Goal: Task Accomplishment & Management: Use online tool/utility

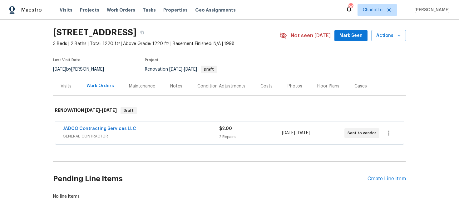
scroll to position [36, 0]
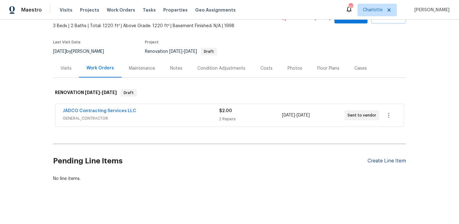
click at [382, 159] on div "Create Line Item" at bounding box center [386, 161] width 38 height 6
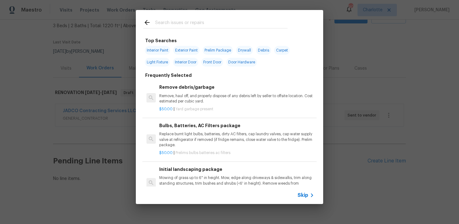
click at [306, 197] on span "Skip" at bounding box center [302, 195] width 11 height 6
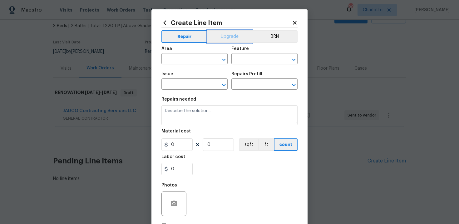
click at [225, 38] on button "Upgrade" at bounding box center [229, 36] width 45 height 12
click at [197, 59] on input "text" at bounding box center [185, 60] width 49 height 10
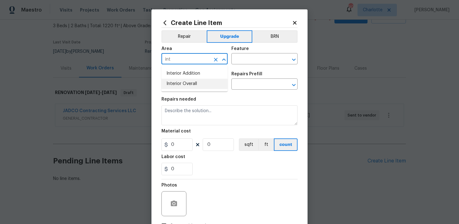
click at [197, 83] on li "Interior Overall" at bounding box center [194, 84] width 66 height 10
type input "Interior Overall"
click at [239, 61] on input "text" at bounding box center [255, 60] width 49 height 10
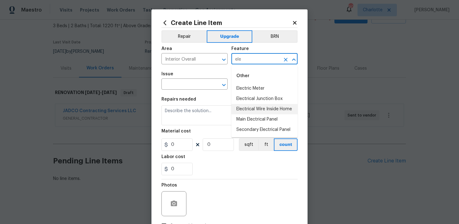
click at [254, 107] on li "Electrical Wire Inside Home" at bounding box center [264, 109] width 66 height 10
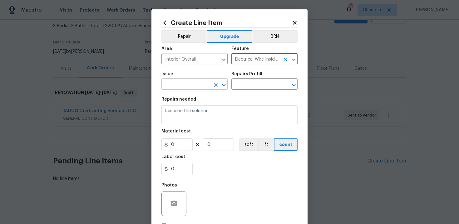
type input "Electrical Wire Inside Home"
click at [188, 83] on input "text" at bounding box center [185, 85] width 49 height 10
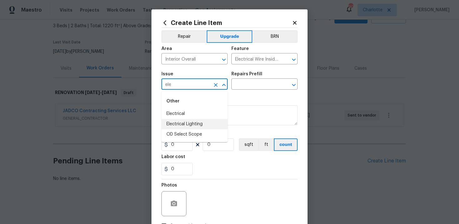
click at [193, 121] on li "Electrical Lighting" at bounding box center [194, 124] width 66 height 10
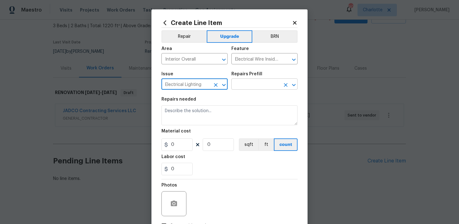
type input "Electrical Lighting"
click at [253, 81] on input "text" at bounding box center [255, 85] width 49 height 10
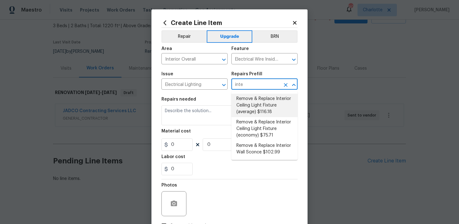
click at [256, 109] on li "Remove & Replace Interior Ceiling Light Fixture (average) $116.18" at bounding box center [264, 105] width 66 height 23
type input "Remove & Replace Interior Ceiling Light Fixture (average) $116.18"
type textarea "Remove the existing interior ceiling light fixture and replace it with new AVER…"
type input "1"
type input "116.18"
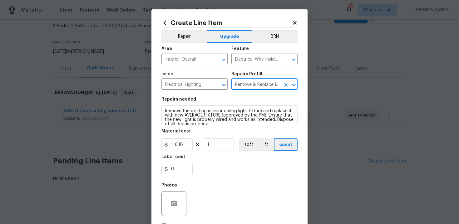
type input "Remove & Replace Interior Ceiling Light Fixture (average) $116.18"
click at [161, 109] on textarea "Remove the existing interior ceiling light fixture and replace it with new AVER…" at bounding box center [229, 115] width 136 height 20
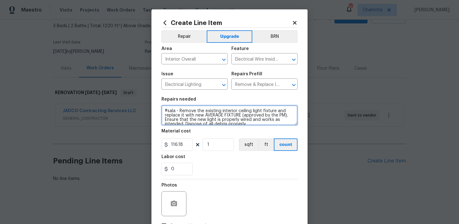
type textarea "#sala - Remove the existing interior ceiling light fixture and replace it with …"
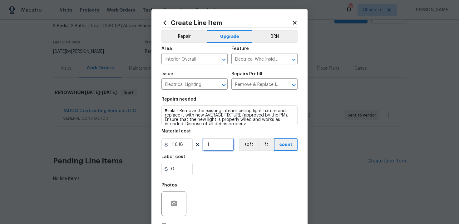
click at [218, 147] on input "1" at bounding box center [217, 144] width 31 height 12
type input "15"
click at [242, 178] on section "Repairs needed #sala - Remove the existing interior ceiling light fixture and r…" at bounding box center [229, 135] width 136 height 85
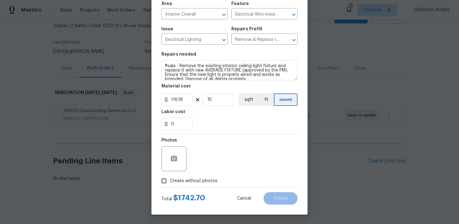
click at [193, 181] on span "Create without photos" at bounding box center [193, 181] width 47 height 7
click at [170, 181] on input "Create without photos" at bounding box center [164, 181] width 12 height 12
checkbox input "true"
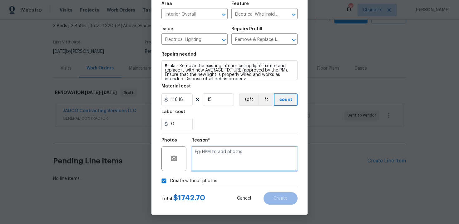
click at [206, 168] on textarea at bounding box center [244, 158] width 106 height 25
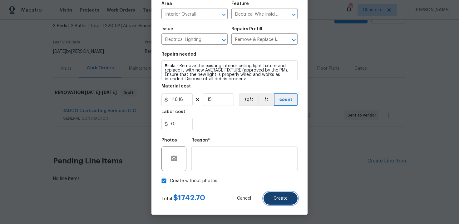
click at [277, 196] on span "Create" at bounding box center [280, 198] width 14 height 5
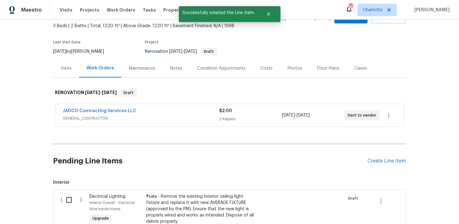
scroll to position [132, 0]
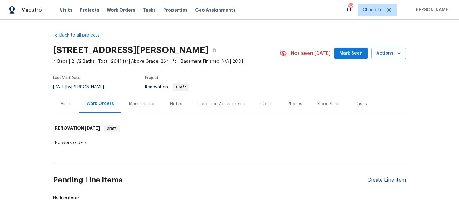
click at [387, 181] on div "Create Line Item" at bounding box center [386, 180] width 38 height 6
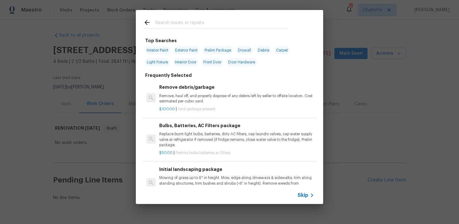
click at [307, 194] on span "Skip" at bounding box center [302, 195] width 11 height 6
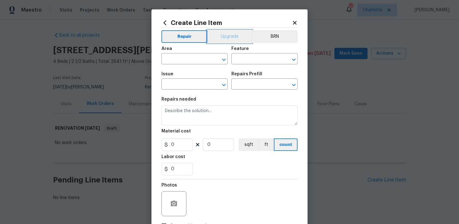
click at [232, 40] on button "Upgrade" at bounding box center [229, 36] width 45 height 12
click at [198, 56] on input "text" at bounding box center [185, 60] width 49 height 10
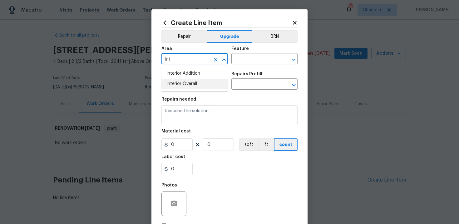
click at [197, 82] on li "Interior Overall" at bounding box center [194, 84] width 66 height 10
type input "Interior Overall"
click at [249, 60] on input "text" at bounding box center [255, 60] width 49 height 10
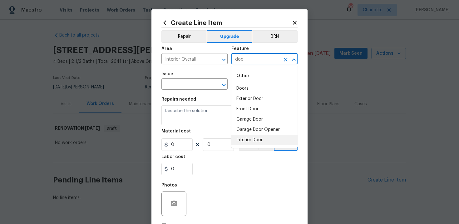
click at [255, 140] on li "Interior Door" at bounding box center [264, 140] width 66 height 10
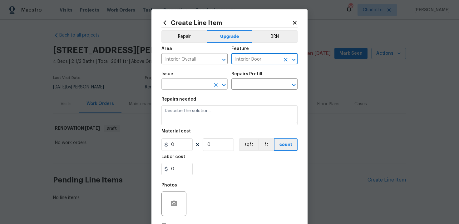
type input "Interior Door"
click at [190, 81] on input "text" at bounding box center [185, 85] width 49 height 10
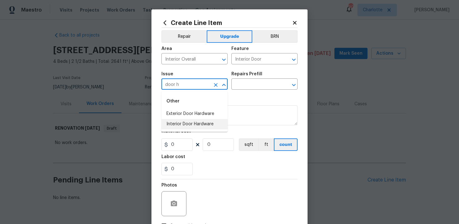
click at [179, 127] on li "Interior Door Hardware" at bounding box center [194, 124] width 66 height 10
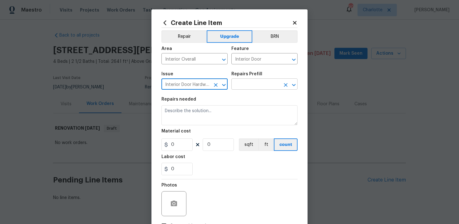
type input "Interior Door Hardware"
click at [249, 86] on input "text" at bounding box center [255, 85] width 49 height 10
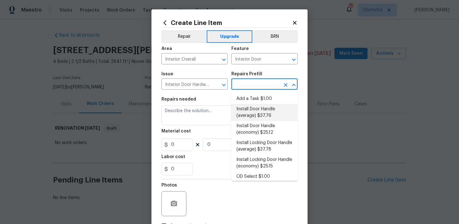
click at [253, 110] on li "Install Door Handle (average) $37.76" at bounding box center [264, 112] width 66 height 17
type input "Install Door Handle (average) $37.76"
type textarea "Remove the existing interior door handle (if present). Install a new (average) …"
type input "37.76"
type input "1"
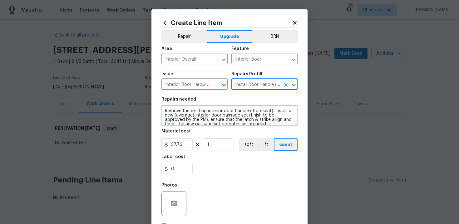
click at [164, 110] on textarea "Remove the existing interior door handle (if present). Install a new (average) …" at bounding box center [229, 115] width 136 height 20
type textarea "#sala - Remove the existing interior door handle (if present). Install a new (a…"
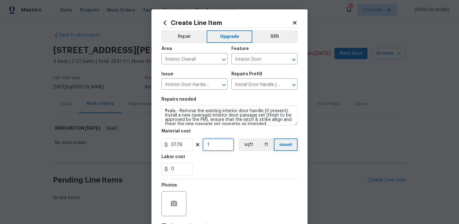
click at [214, 143] on input "1" at bounding box center [217, 144] width 31 height 12
type input "15"
click at [225, 172] on div "0" at bounding box center [229, 169] width 136 height 12
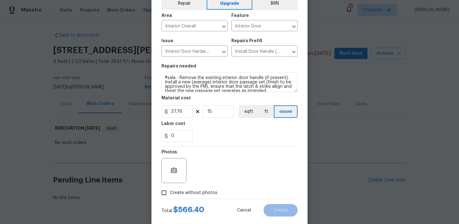
scroll to position [45, 0]
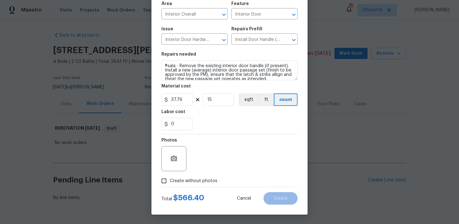
click at [184, 181] on span "Create without photos" at bounding box center [193, 181] width 47 height 7
click at [170, 181] on input "Create without photos" at bounding box center [164, 181] width 12 height 12
checkbox input "true"
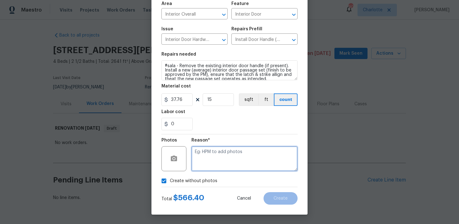
click at [209, 164] on textarea at bounding box center [244, 158] width 106 height 25
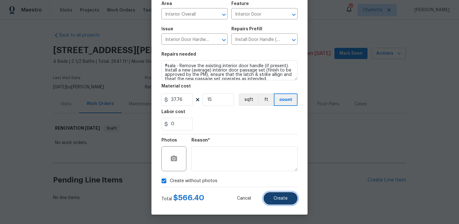
click at [285, 201] on button "Create" at bounding box center [280, 198] width 34 height 12
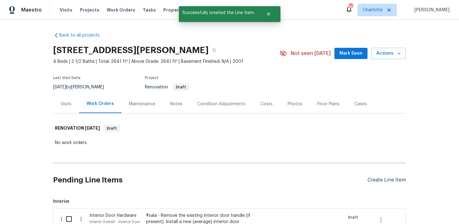
click at [382, 180] on div "Create Line Item" at bounding box center [386, 180] width 38 height 6
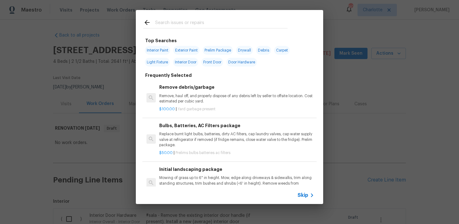
click at [301, 195] on span "Skip" at bounding box center [302, 195] width 11 height 6
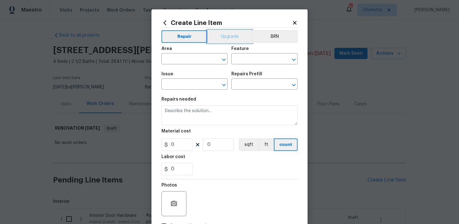
click at [228, 38] on button "Upgrade" at bounding box center [229, 36] width 45 height 12
click at [197, 57] on input "text" at bounding box center [185, 60] width 49 height 10
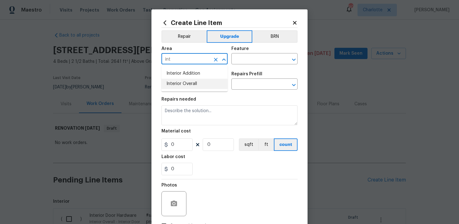
click at [195, 80] on li "Interior Overall" at bounding box center [194, 84] width 66 height 10
type input "Interior Overall"
click at [240, 59] on input "text" at bounding box center [255, 60] width 49 height 10
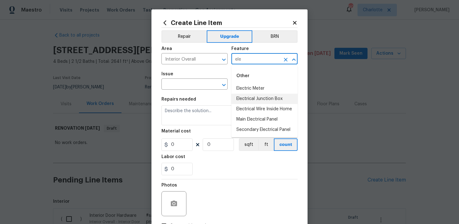
click at [254, 98] on li "Electrical Junction Box" at bounding box center [264, 99] width 66 height 10
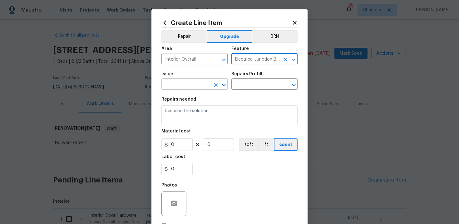
type input "Electrical Junction Box"
click at [180, 86] on input "text" at bounding box center [185, 85] width 49 height 10
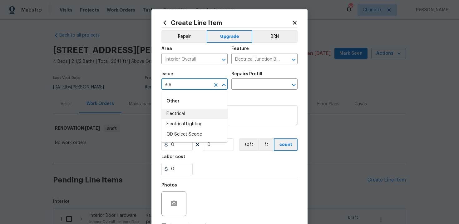
click at [181, 112] on li "Electrical" at bounding box center [194, 114] width 66 height 10
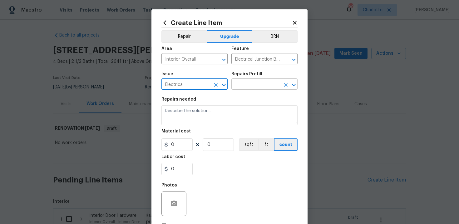
type input "Electrical"
click at [250, 85] on input "text" at bounding box center [255, 85] width 49 height 10
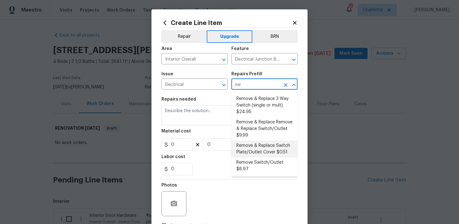
click at [266, 152] on li "Remove & Replace Switch Plate/Outlet Cover $0.51" at bounding box center [264, 148] width 66 height 17
type input "Remove & Replace Switch Plate/Outlet Cover $0.51"
type textarea "Remove and replace switch plates and/or outlet covers with new (covers to match…"
type input "0.51"
type input "1"
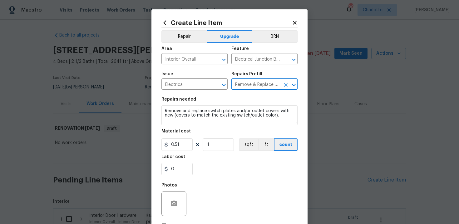
type input "Remove & Replace Switch Plate/Outlet Cover $0.51"
click at [162, 112] on textarea "Remove and replace switch plates and/or outlet covers with new (covers to match…" at bounding box center [229, 115] width 136 height 20
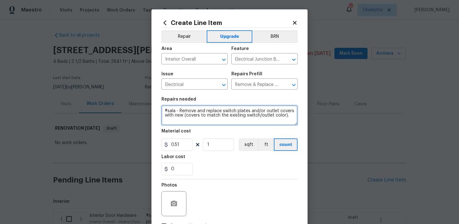
type textarea "#sala - Remove and replace switch plates and/or outlet covers with new (covers …"
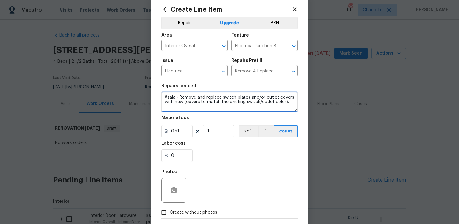
scroll to position [36, 0]
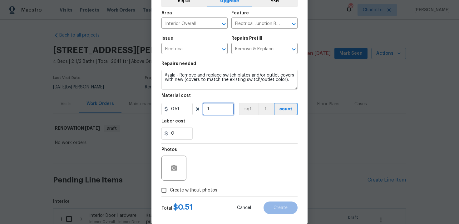
click at [214, 111] on input "1" at bounding box center [217, 109] width 31 height 12
type input "1569"
click at [184, 190] on span "Create without photos" at bounding box center [193, 190] width 47 height 7
click at [170, 190] on input "Create without photos" at bounding box center [164, 190] width 12 height 12
checkbox input "true"
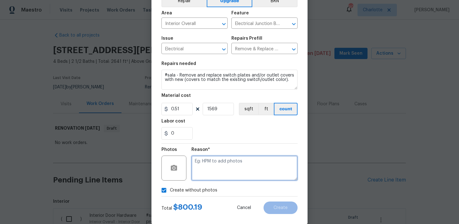
click at [224, 168] on textarea at bounding box center [244, 167] width 106 height 25
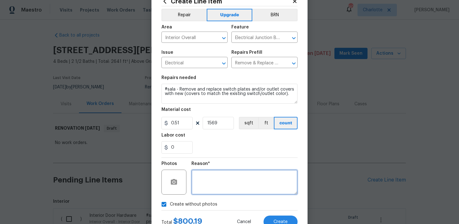
scroll to position [45, 0]
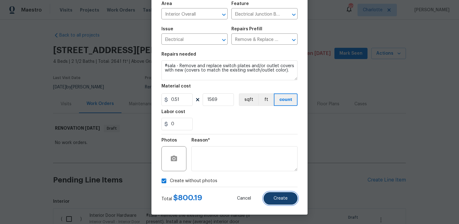
click at [283, 202] on button "Create" at bounding box center [280, 198] width 34 height 12
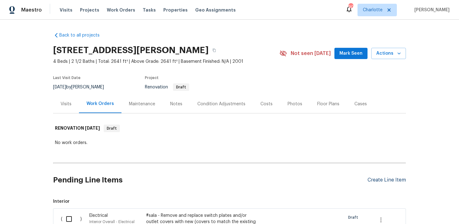
click at [380, 179] on div "Create Line Item" at bounding box center [386, 180] width 38 height 6
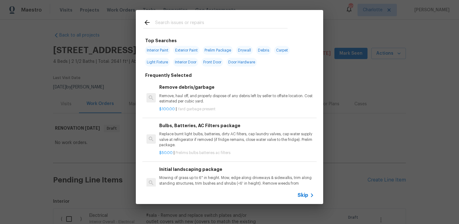
click at [311, 195] on icon at bounding box center [311, 194] width 7 height 7
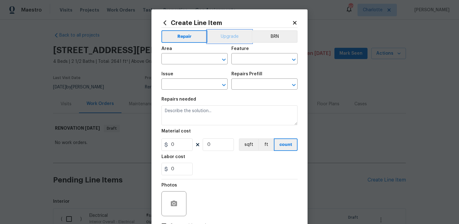
click at [224, 39] on button "Upgrade" at bounding box center [229, 36] width 45 height 12
click at [192, 63] on input "text" at bounding box center [185, 60] width 49 height 10
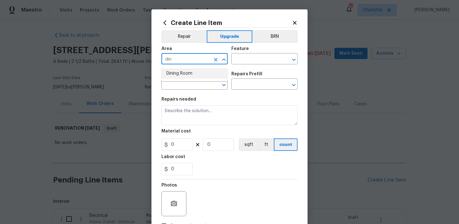
click at [187, 77] on li "Dining Room" at bounding box center [194, 73] width 66 height 10
type input "Dining Room"
click at [264, 57] on input "text" at bounding box center [255, 60] width 49 height 10
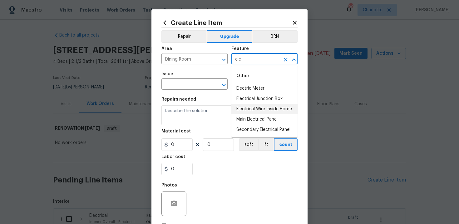
click at [260, 110] on li "Electrical Wire Inside Home" at bounding box center [264, 109] width 66 height 10
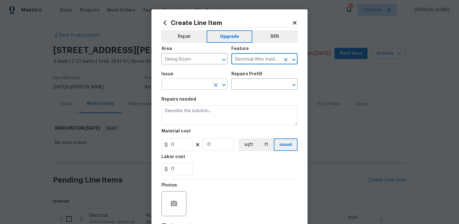
type input "Electrical Wire Inside Home"
click at [193, 88] on input "text" at bounding box center [185, 85] width 49 height 10
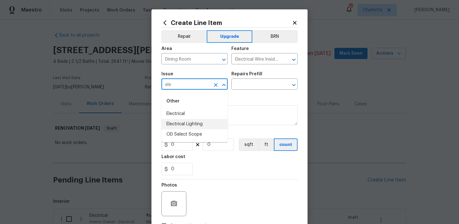
click at [193, 124] on li "Electrical Lighting" at bounding box center [194, 124] width 66 height 10
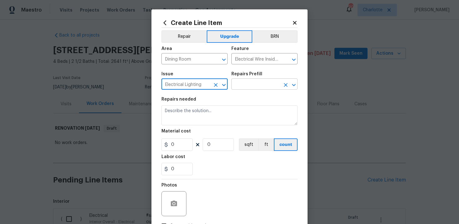
type input "Electrical Lighting"
click at [250, 85] on input "text" at bounding box center [255, 85] width 49 height 10
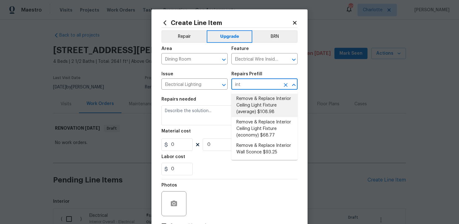
click at [258, 107] on li "Remove & Replace Interior Ceiling Light Fixture (average) $108.98" at bounding box center [264, 105] width 66 height 23
type input "Remove & Replace Interior Ceiling Light Fixture (average) $108.98"
type textarea "Remove the existing interior ceiling light fixture and replace it with new AVER…"
type input "108.98"
type input "1"
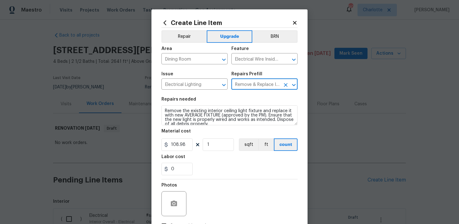
type input "Remove & Replace Interior Ceiling Light Fixture (average) $108.98"
click at [163, 109] on textarea "Remove the existing interior ceiling light fixture and replace it with new AVER…" at bounding box center [229, 115] width 136 height 20
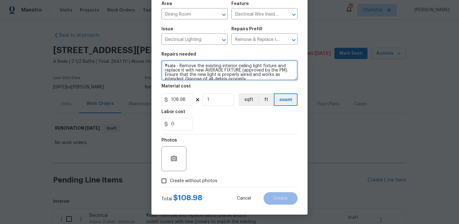
type textarea "#sala - Remove the existing interior ceiling light fixture and replace it with …"
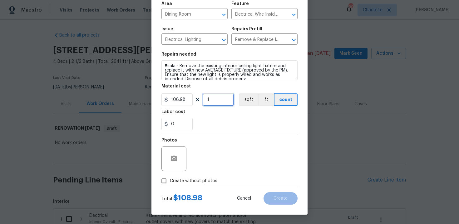
click at [217, 101] on input "1" at bounding box center [217, 99] width 31 height 12
type input "2"
click at [181, 178] on span "Create without photos" at bounding box center [193, 181] width 47 height 7
click at [170, 178] on input "Create without photos" at bounding box center [164, 181] width 12 height 12
checkbox input "true"
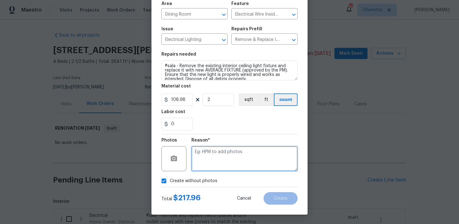
click at [203, 164] on textarea at bounding box center [244, 158] width 106 height 25
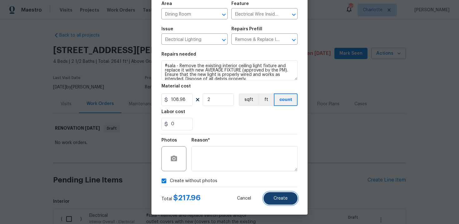
click at [276, 196] on span "Create" at bounding box center [280, 198] width 14 height 5
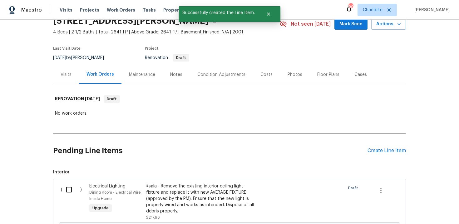
scroll to position [14, 0]
